Goal: Check status

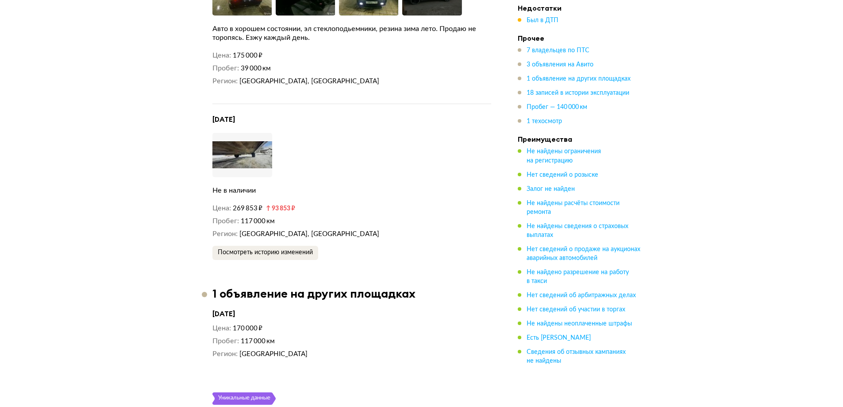
scroll to position [2548, 0]
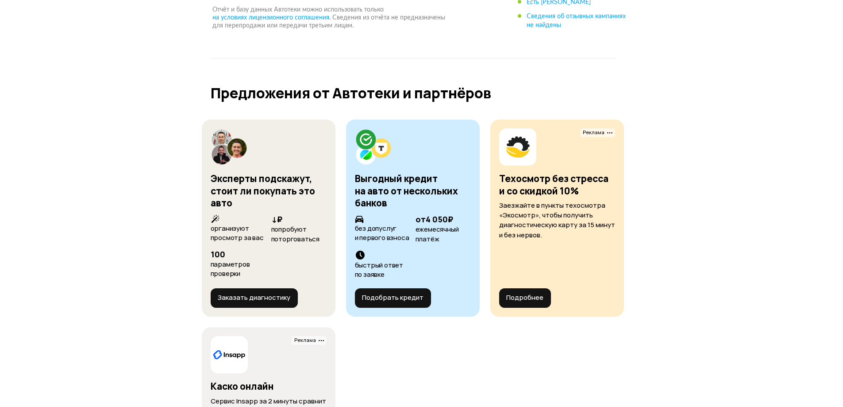
scroll to position [3728, 0]
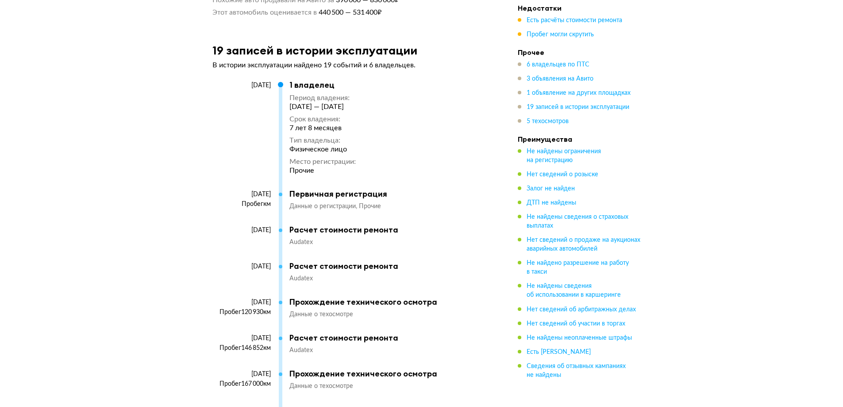
scroll to position [2879, 0]
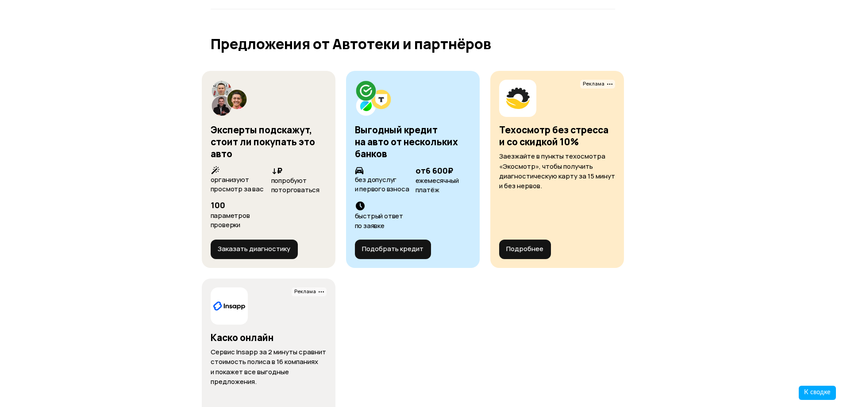
scroll to position [3586, 0]
